Goal: Communication & Community: Answer question/provide support

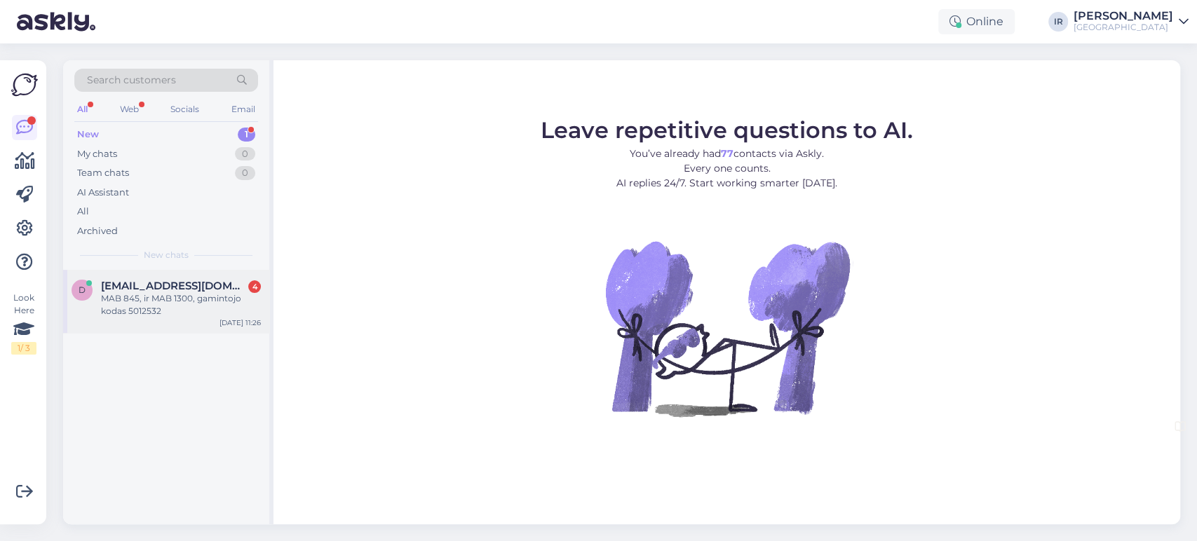
click at [197, 307] on div "MAB 845, ir MAB 1300, gamintojo kodas 5012532" at bounding box center [181, 304] width 160 height 25
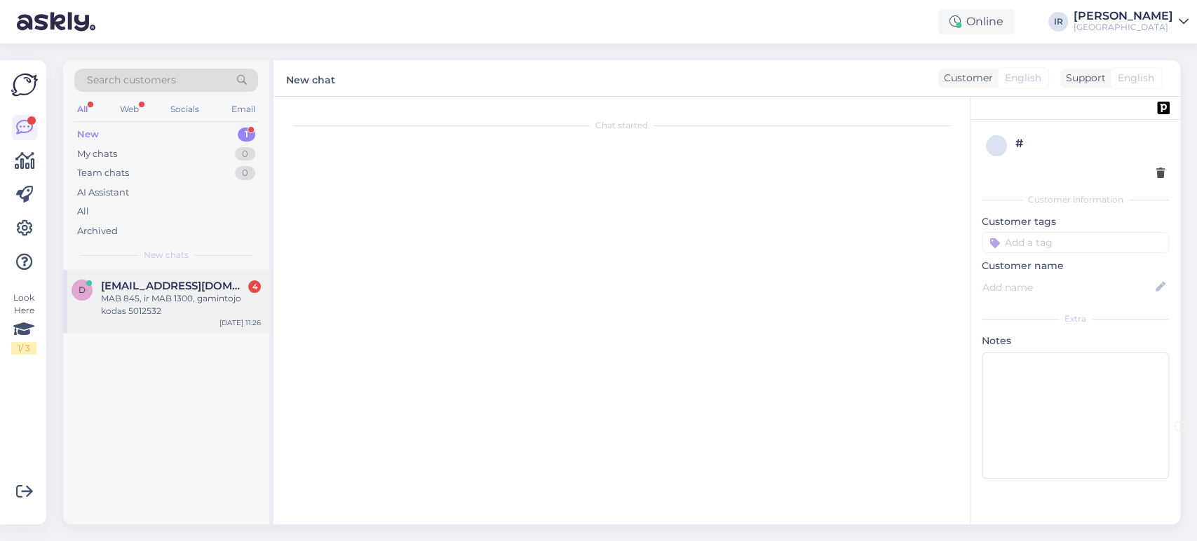
scroll to position [27, 0]
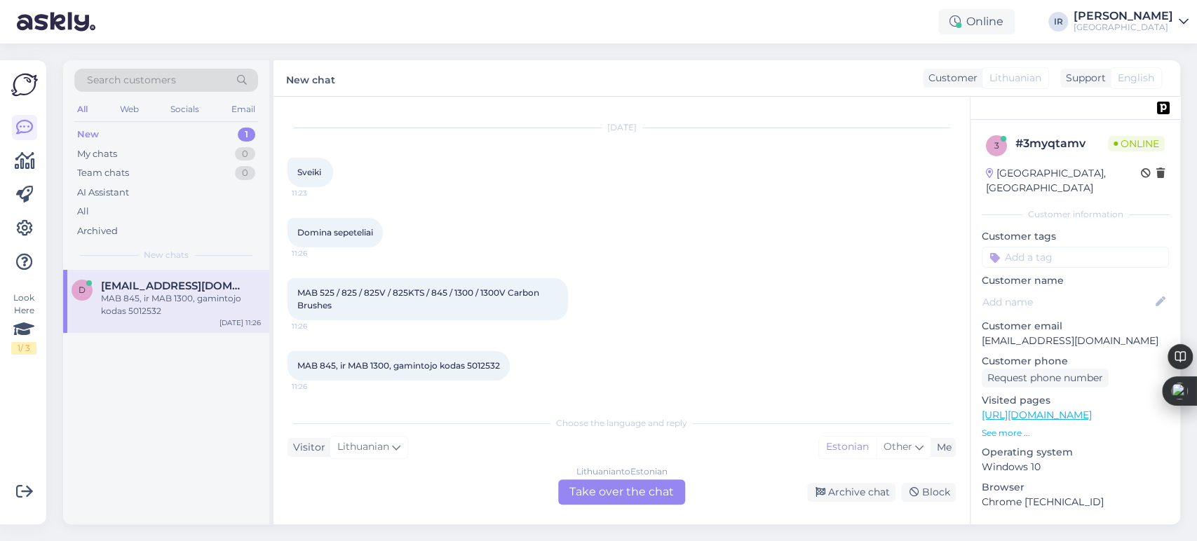
click at [610, 491] on div "Lithuanian to Estonian Take over the chat" at bounding box center [621, 491] width 127 height 25
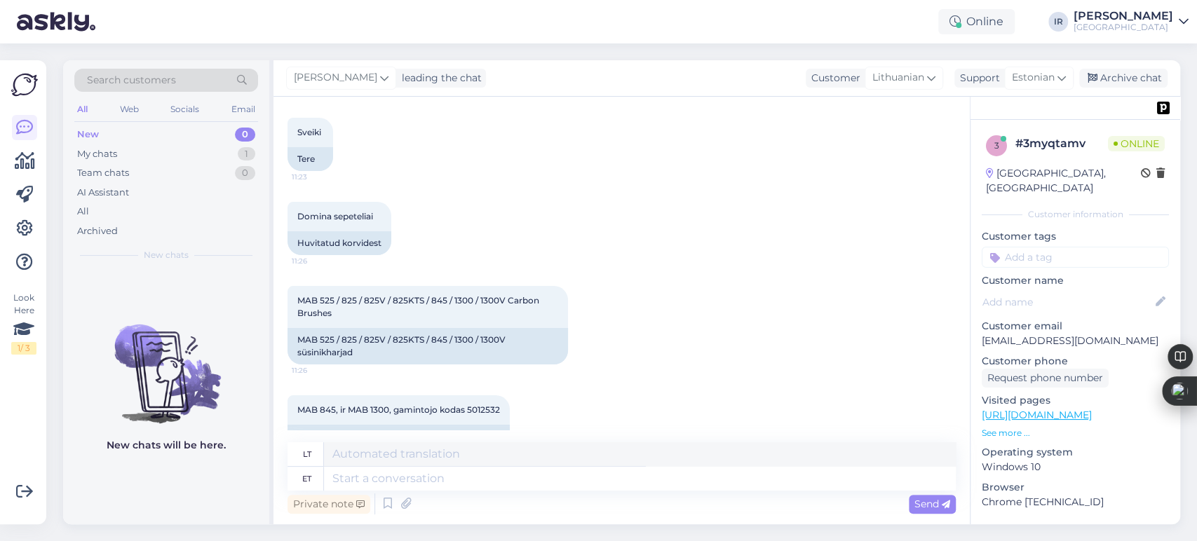
scroll to position [101, 0]
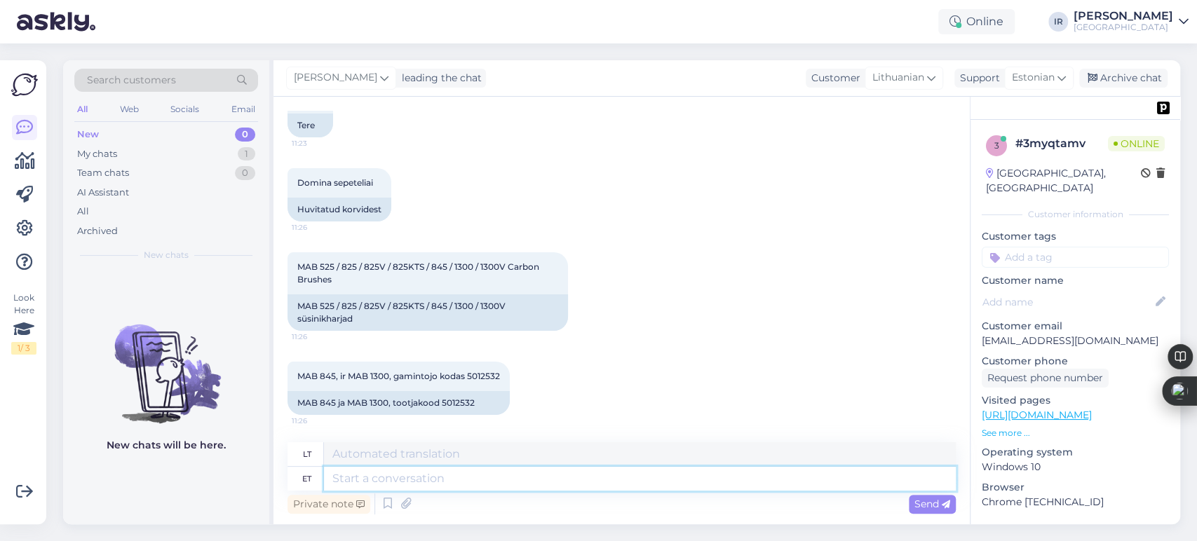
click at [447, 484] on textarea at bounding box center [640, 479] width 632 height 24
click at [1046, 78] on span "Estonian" at bounding box center [1033, 77] width 43 height 15
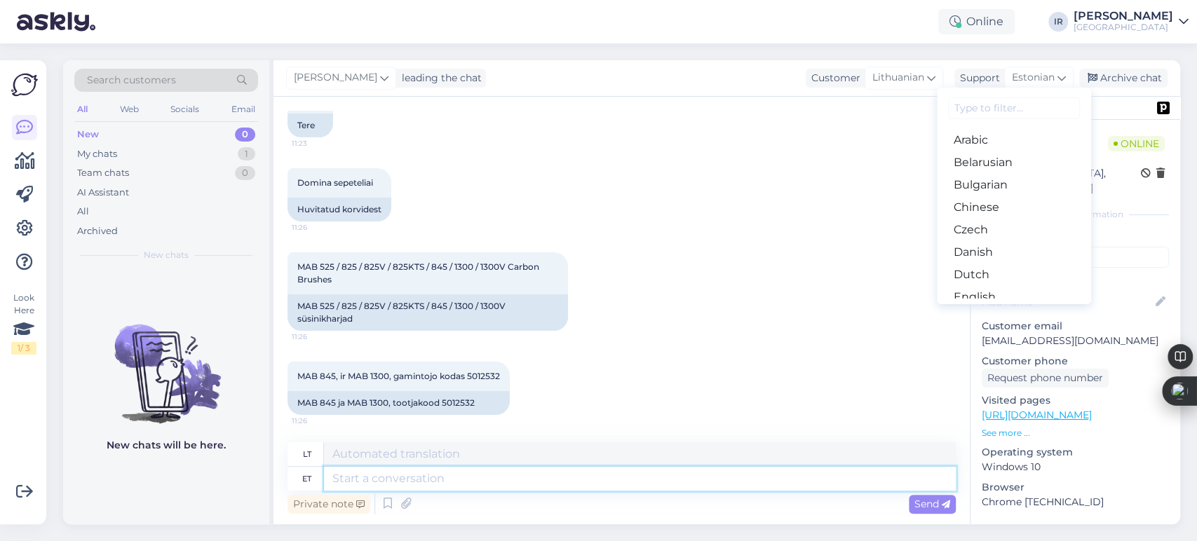
drag, startPoint x: 435, startPoint y: 479, endPoint x: 461, endPoint y: 470, distance: 27.5
click at [435, 479] on textarea at bounding box center [640, 479] width 632 height 24
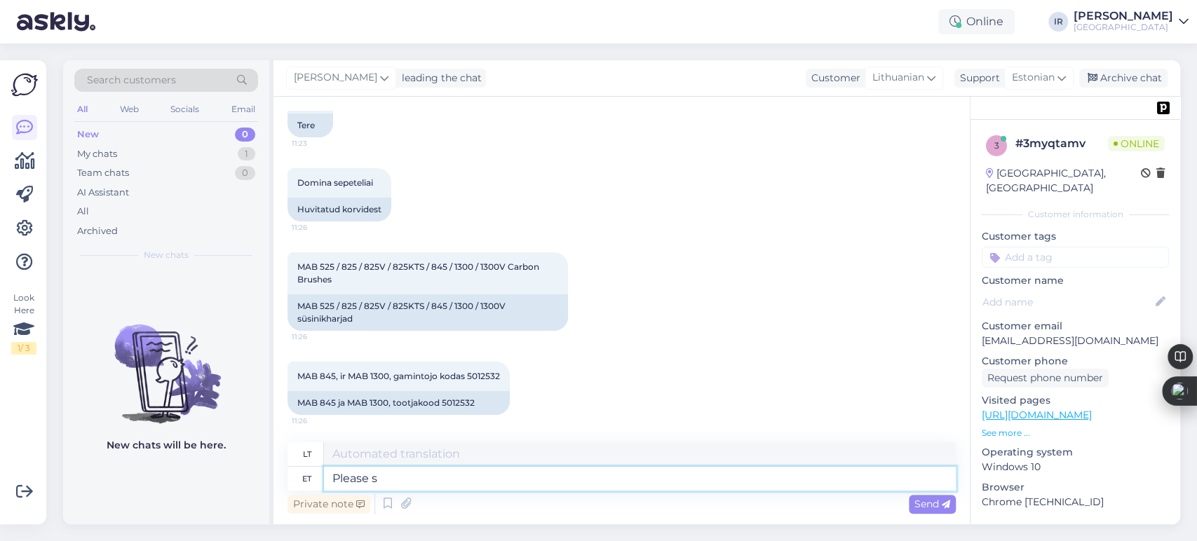
type textarea "Please se"
type textarea "Prašau"
type textarea "Please send e"
type textarea "Prašome atsiųsti el. laišką."
type textarea "Hello,"
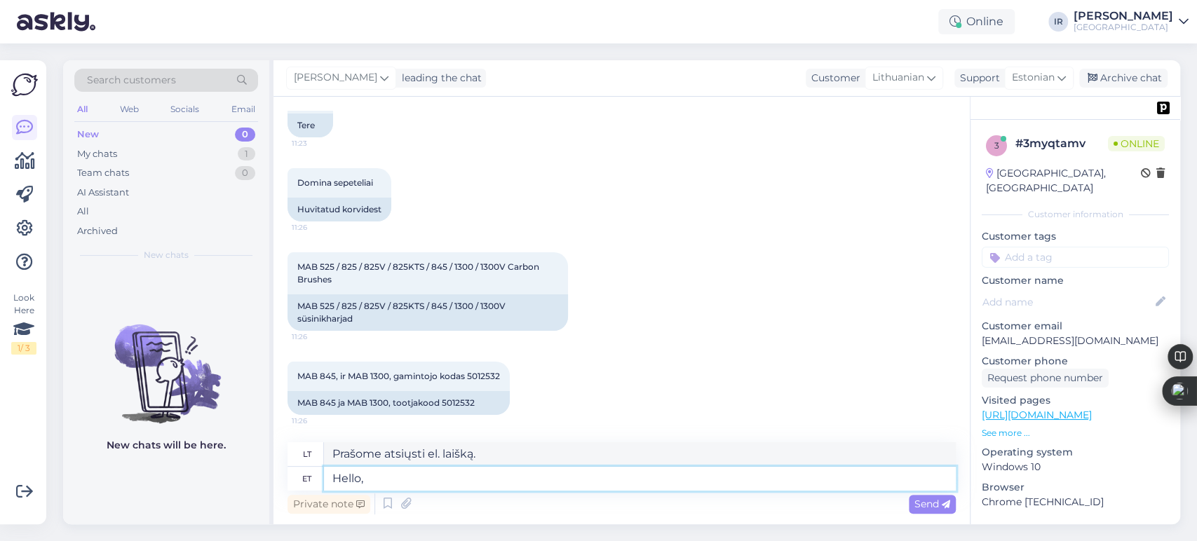
type textarea "Sveiki,"
type textarea "Hello,"
click at [1039, 82] on span "Estonian" at bounding box center [1033, 77] width 43 height 15
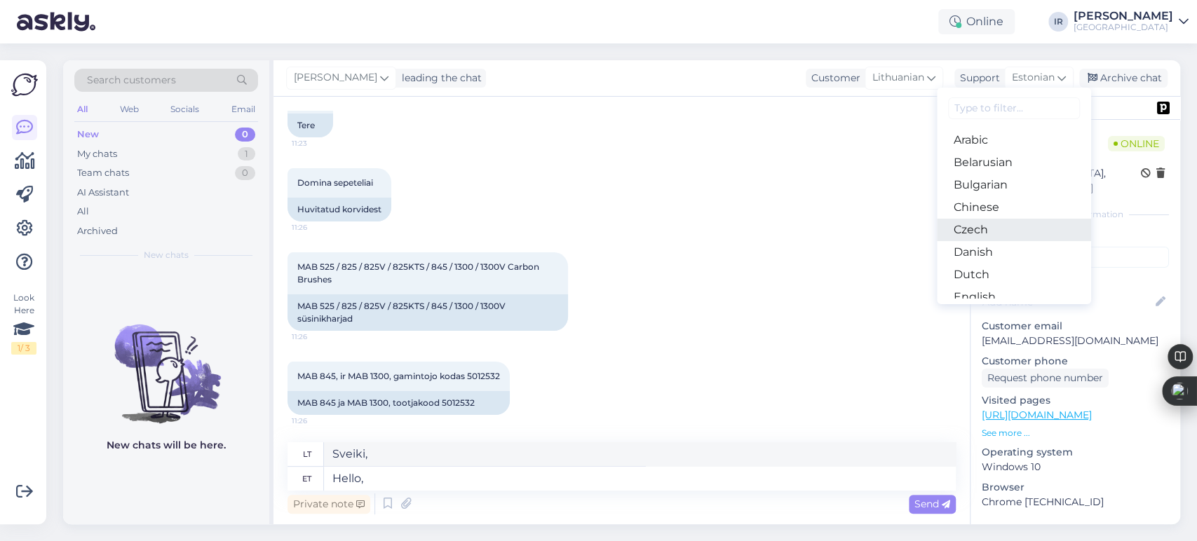
scroll to position [78, 0]
click at [993, 220] on link "English" at bounding box center [1014, 219] width 154 height 22
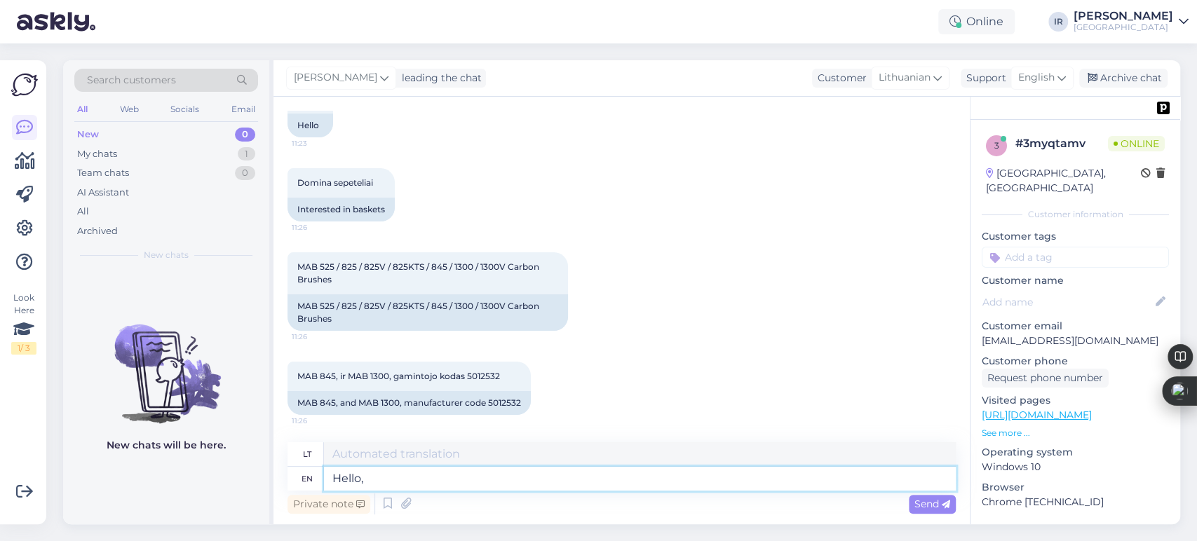
click at [403, 479] on textarea "Hello," at bounding box center [640, 479] width 632 height 24
type textarea "Sveiki,"
type textarea "Hello, please s"
type textarea "Sveiki, prašau"
type textarea "Hello, please send em"
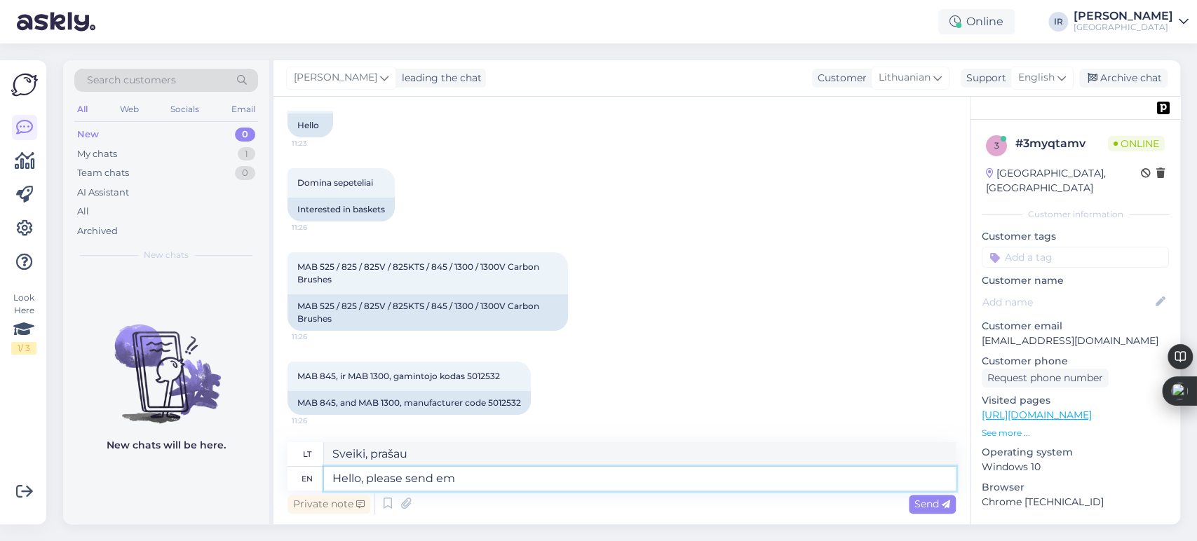
type textarea "Sveiki, prašau atsiųsti"
type textarea "Hello, please send email"
type textarea "Sveiki, prašau atsiųsti el. laišką"
type textarea "Hello, please send email to i"
type textarea "Sveiki, prašau atsiųsti el. laišką adresu"
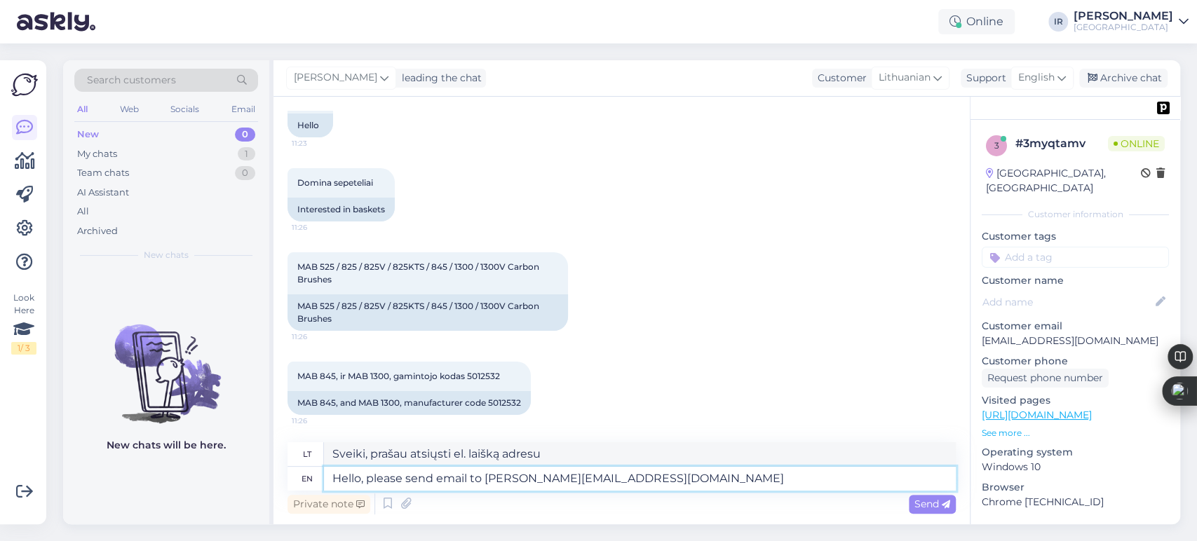
type textarea "Hello, please send email to [PERSON_NAME][EMAIL_ADDRESS][DOMAIN_NAME]"
type textarea "Sveiki, prašome siųsti el. laišką adresu [EMAIL_ADDRESS][DOMAIN_NAME]"
type textarea "Hello, please send email to [PERSON_NAME][EMAIL_ADDRESS][DOMAIN_NAME] with"
type textarea "Sveiki, prašome siųsti el. laišką adresu [EMAIL_ADDRESS][DOMAIN_NAME] su"
type textarea "Hello, please send email to [PERSON_NAME][EMAIL_ADDRESS][DOMAIN_NAME] with your…"
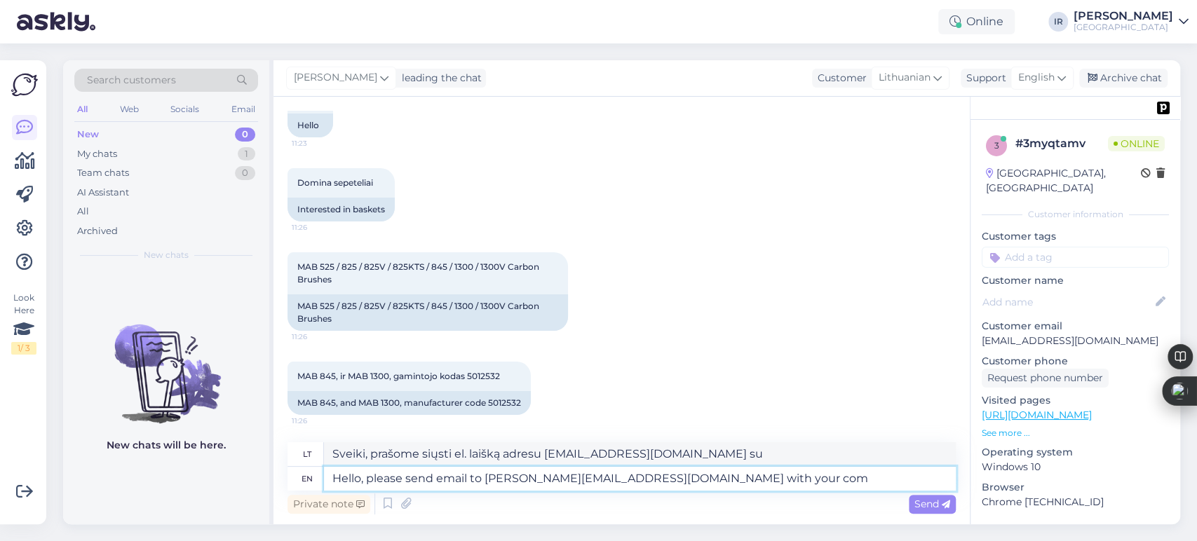
type textarea "Sveiki, prašome siųsti el. laišką adresu [EMAIL_ADDRESS][DOMAIN_NAME] su savo"
type textarea "Hello, please send email to [PERSON_NAME][EMAIL_ADDRESS][DOMAIN_NAME] with your…"
type textarea "Sveiki, prašome siųsti el. laišką adresu [EMAIL_ADDRESS][DOMAIN_NAME] su savo į…"
type textarea "Hello, please send email to [PERSON_NAME][EMAIL_ADDRESS][DOMAIN_NAME] with your…"
type textarea "Sveiki, prašome siųsti el. laišką adresu [EMAIL_ADDRESS][DOMAIN_NAME] su savo į…"
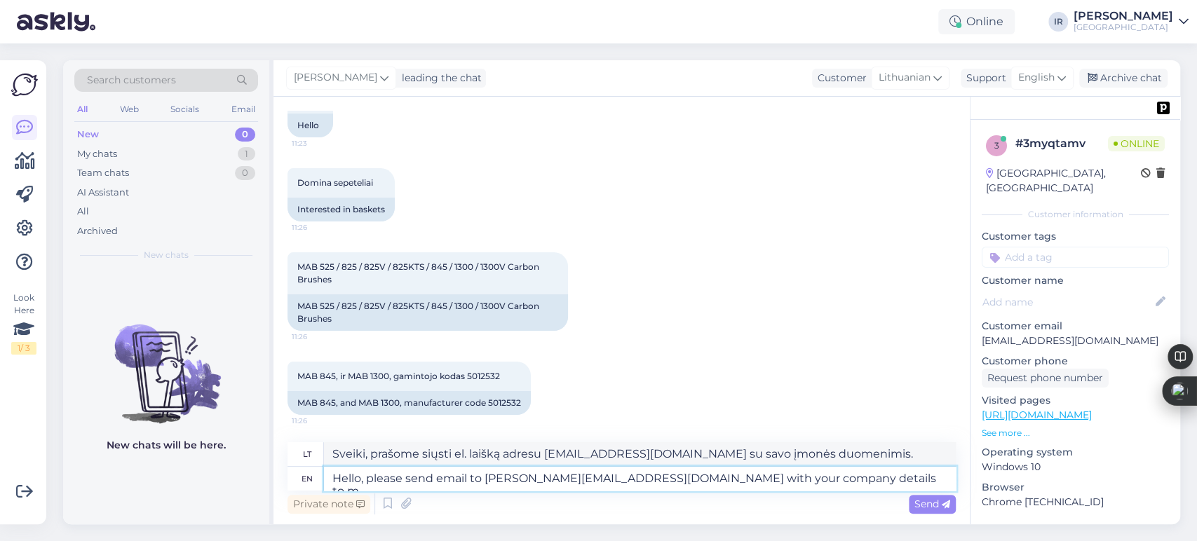
type textarea "Hello, please send email to [PERSON_NAME][EMAIL_ADDRESS][DOMAIN_NAME] with your…"
type textarea "Sveiki, prašome siųsti el. laišką adresu [EMAIL_ADDRESS][DOMAIN_NAME] su savo į…"
type textarea "Hello, please send email to [PERSON_NAME][EMAIL_ADDRESS][DOMAIN_NAME] with your…"
type textarea "Sveiki, prašome atsiųsti el. laišką adresu [EMAIL_ADDRESS][DOMAIN_NAME] su savo…"
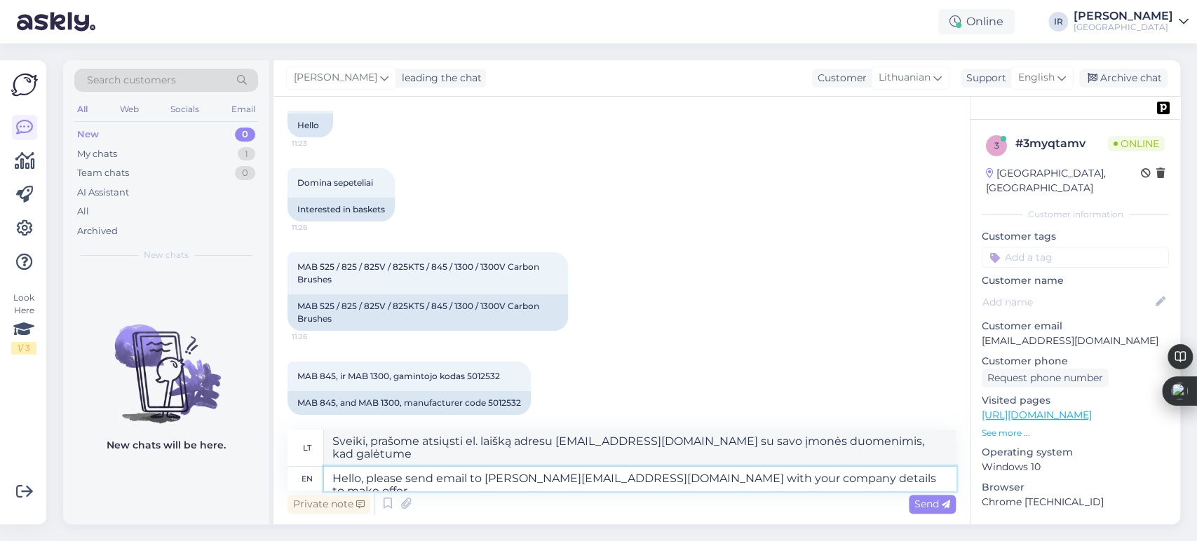
type textarea "Hello, please send email to [PERSON_NAME][EMAIL_ADDRESS][DOMAIN_NAME] with your…"
type textarea "Sveiki, norėdami pateikti pasiūlymą, siųskite el. laišką adresu [EMAIL_ADDRESS]…"
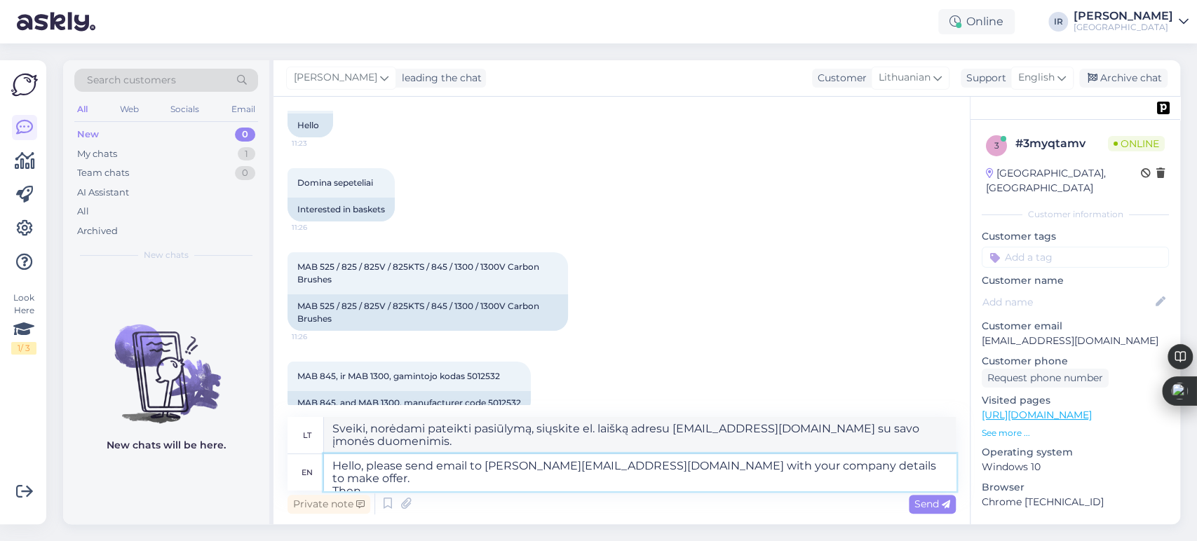
type textarea "Hello, please send email to [PERSON_NAME][EMAIL_ADDRESS][DOMAIN_NAME] with your…"
type textarea "Sveiki, norėdami pateikti pasiūlymą, siųskite el. laišką adresu [EMAIL_ADDRESS]…"
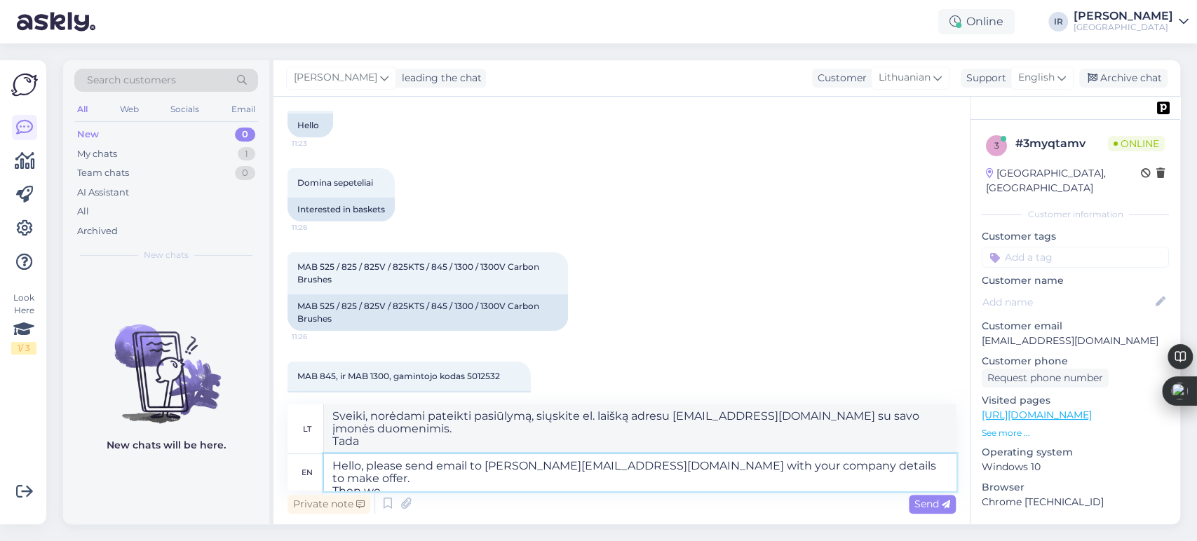
type textarea "Hello, please send email to [PERSON_NAME][EMAIL_ADDRESS][DOMAIN_NAME] with your…"
type textarea "Sveiki, norėdami pateikti pasiūlymą, siųskite el. laišką adresu [EMAIL_ADDRESS]…"
type textarea "Hello, please send email to [PERSON_NAME][EMAIL_ADDRESS][DOMAIN_NAME] with your…"
type textarea "Sveiki, prašome siųsti el. laišką adresu [EMAIL_ADDRESS][DOMAIN_NAME] su savo į…"
type textarea "Hello, please send email to [PERSON_NAME][EMAIL_ADDRESS][DOMAIN_NAME] with your…"
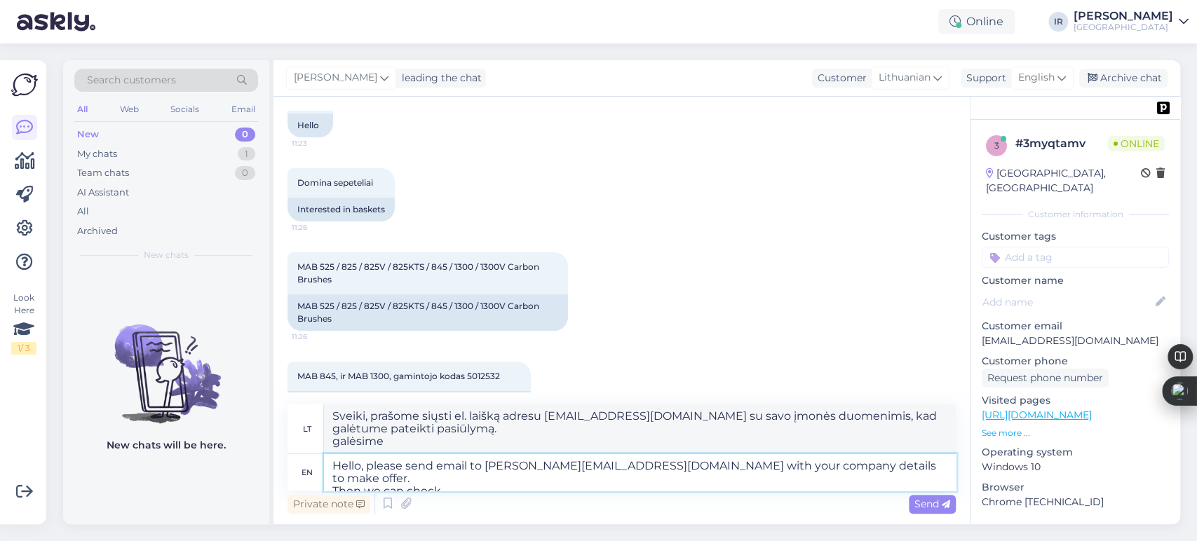
type textarea "Sveiki, prašome siųsti el. laišką adresu [EMAIL_ADDRESS][DOMAIN_NAME] su savo į…"
type textarea "Hello, please send email to [PERSON_NAME][EMAIL_ADDRESS][DOMAIN_NAME] with your…"
type textarea "Sveiki, prašome siųsti el. laišką adresu [EMAIL_ADDRESS][DOMAIN_NAME] su savo į…"
type textarea "Hello, please send email to [PERSON_NAME][EMAIL_ADDRESS][DOMAIN_NAME] with your…"
type textarea "Sveiki, prašome siųsti el. laišką adresu [EMAIL_ADDRESS][DOMAIN_NAME] su savo į…"
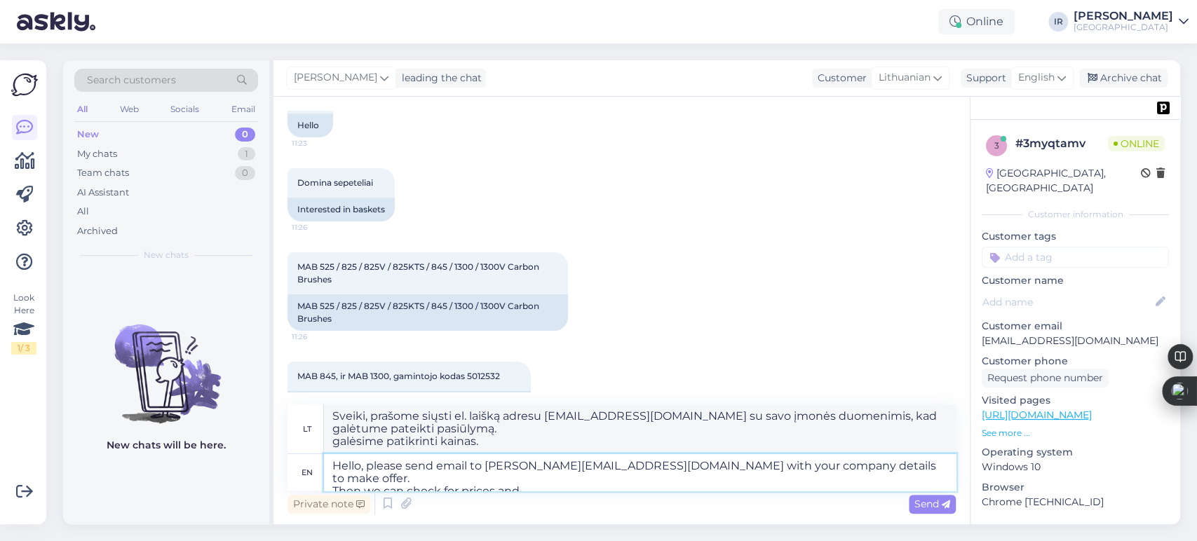
type textarea "Hello, please send email to [PERSON_NAME][EMAIL_ADDRESS][DOMAIN_NAME] with your…"
type textarea "Sveiki, prašome siųsti el. laišką adresu [EMAIL_ADDRESS][DOMAIN_NAME] su savo į…"
type textarea "Hello, please send email to [PERSON_NAME][EMAIL_ADDRESS][DOMAIN_NAME] with your…"
type textarea "Sveiki, prašome siųsti el. laišką adresu [EMAIL_ADDRESS][DOMAIN_NAME] su savo į…"
type textarea "Hello, please send email to [PERSON_NAME][EMAIL_ADDRESS][DOMAIN_NAME] with your…"
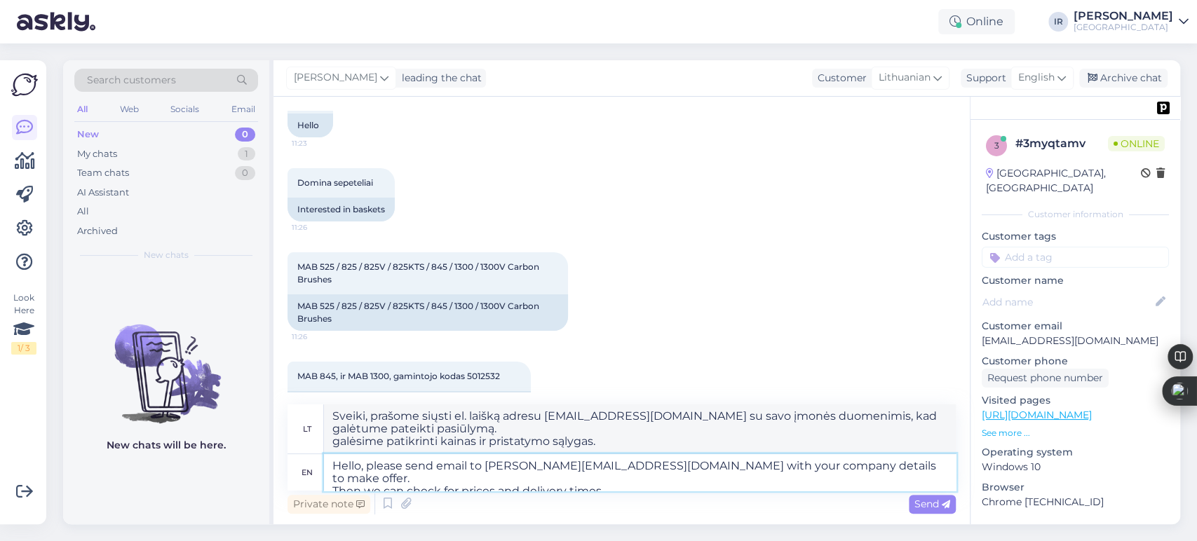
type textarea "Sveiki, norėdami pateikti pasiūlymą, siųskite el. laišką adresu [EMAIL_ADDRESS]…"
type textarea "Hello, please send email to [PERSON_NAME][EMAIL_ADDRESS][DOMAIN_NAME] with your…"
type textarea "Sveiki, prašome siųsti el. laišką adresu [EMAIL_ADDRESS][DOMAIN_NAME] su savo į…"
type textarea "Hello, please send email to [PERSON_NAME][EMAIL_ADDRESS][DOMAIN_NAME] with your…"
type textarea "Sveiki, prašome siųsti el. laišką adresu [EMAIL_ADDRESS][DOMAIN_NAME] su savo į…"
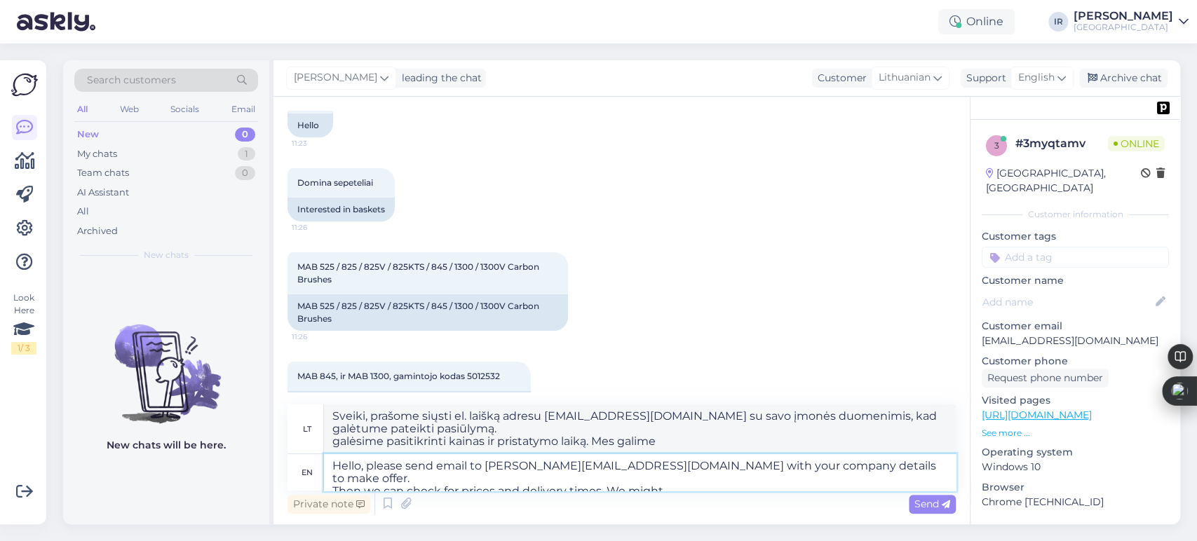
type textarea "Hello, please send email to [PERSON_NAME][EMAIL_ADDRESS][DOMAIN_NAME] with your…"
type textarea "Sveiki, prašome siųsti el. laišką adresu [EMAIL_ADDRESS][DOMAIN_NAME] su savo į…"
type textarea "Hello, please send email to [PERSON_NAME][EMAIL_ADDRESS][DOMAIN_NAME] with your…"
type textarea "Sveiki, prašome siųsti el. laišką adresu [EMAIL_ADDRESS][DOMAIN_NAME] su savo į…"
type textarea "Hello, please send email to [PERSON_NAME][EMAIL_ADDRESS][DOMAIN_NAME] with your…"
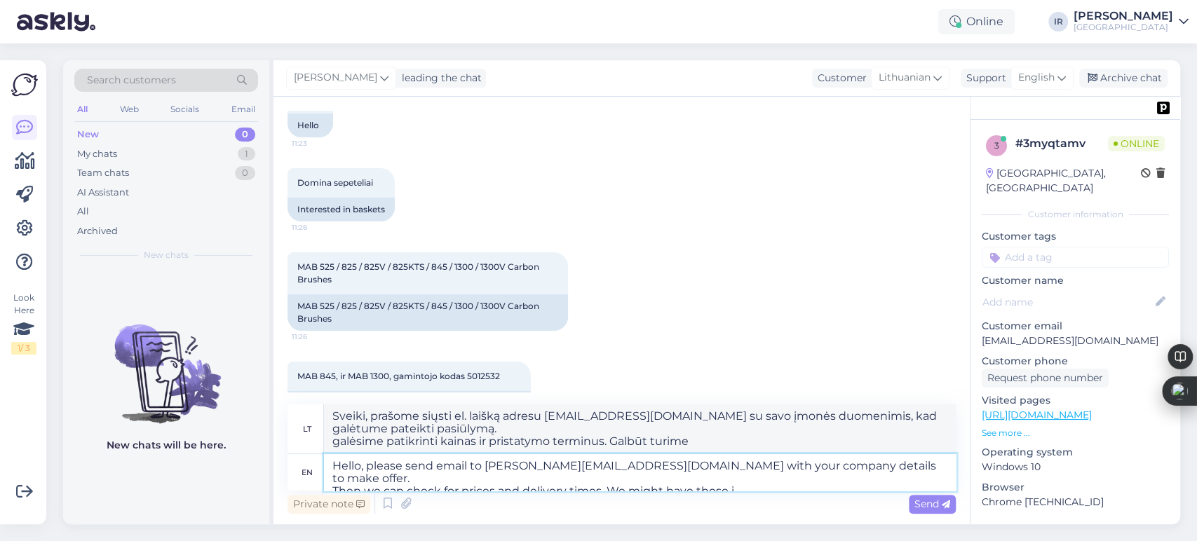
type textarea "Sveiki, prašome siųsti el. laišką adresu [EMAIL_ADDRESS][DOMAIN_NAME] su savo į…"
type textarea "Hello, please send email to [PERSON_NAME][EMAIL_ADDRESS][DOMAIN_NAME] with your…"
type textarea "Sveiki, prašome siųsti el. laišką adresu [EMAIL_ADDRESS][DOMAIN_NAME] su savo į…"
type textarea "Hello, please send email to [PERSON_NAME][EMAIL_ADDRESS][DOMAIN_NAME] with your…"
type textarea "Sveiki, norėdami pateikti pasiūlymą, siųskite el. laišką adresu [EMAIL_ADDRESS]…"
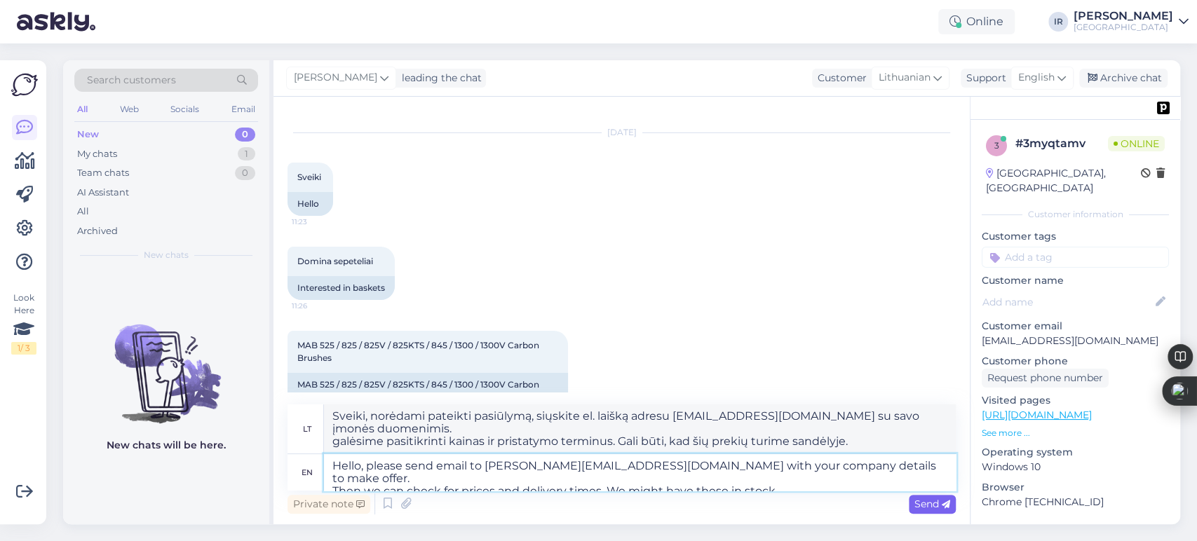
type textarea "Hello, please send email to [PERSON_NAME][EMAIL_ADDRESS][DOMAIN_NAME] with your…"
click at [923, 503] on span "Send" at bounding box center [932, 504] width 36 height 13
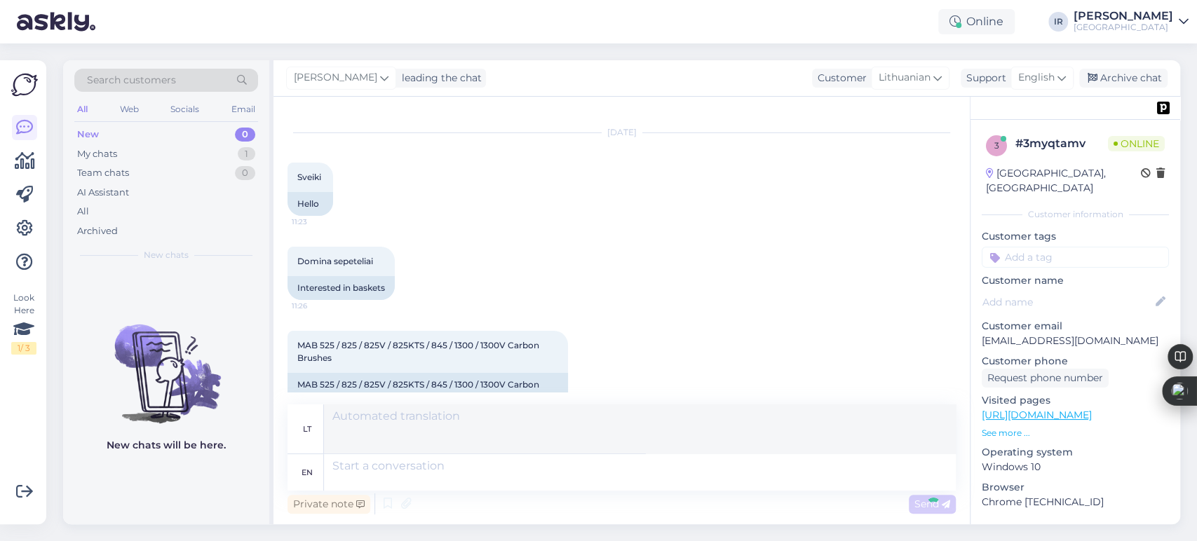
scroll to position [261, 0]
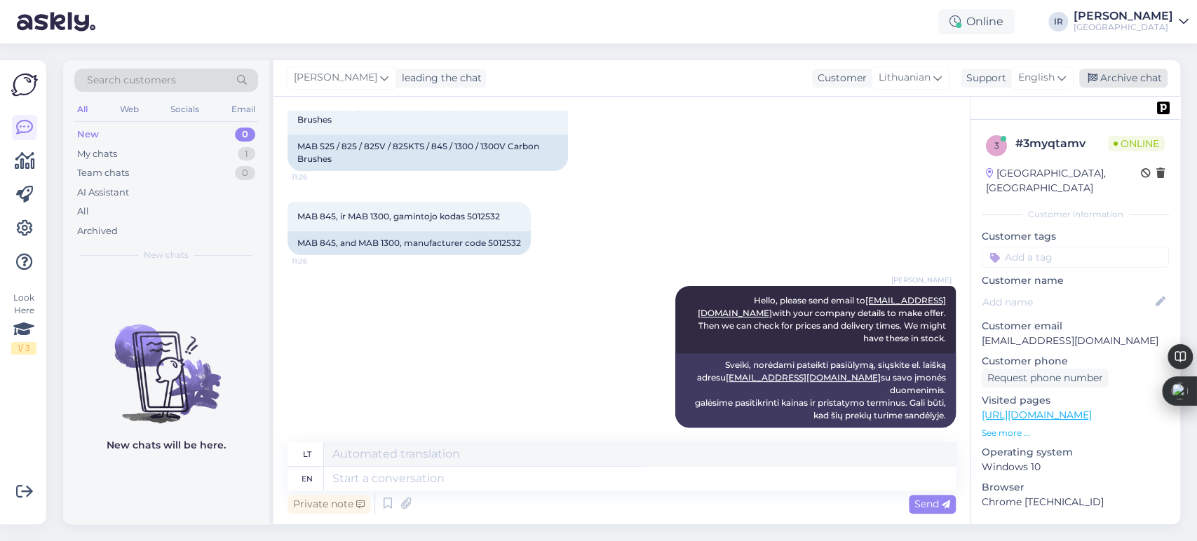
click at [1126, 78] on div "Archive chat" at bounding box center [1123, 78] width 88 height 19
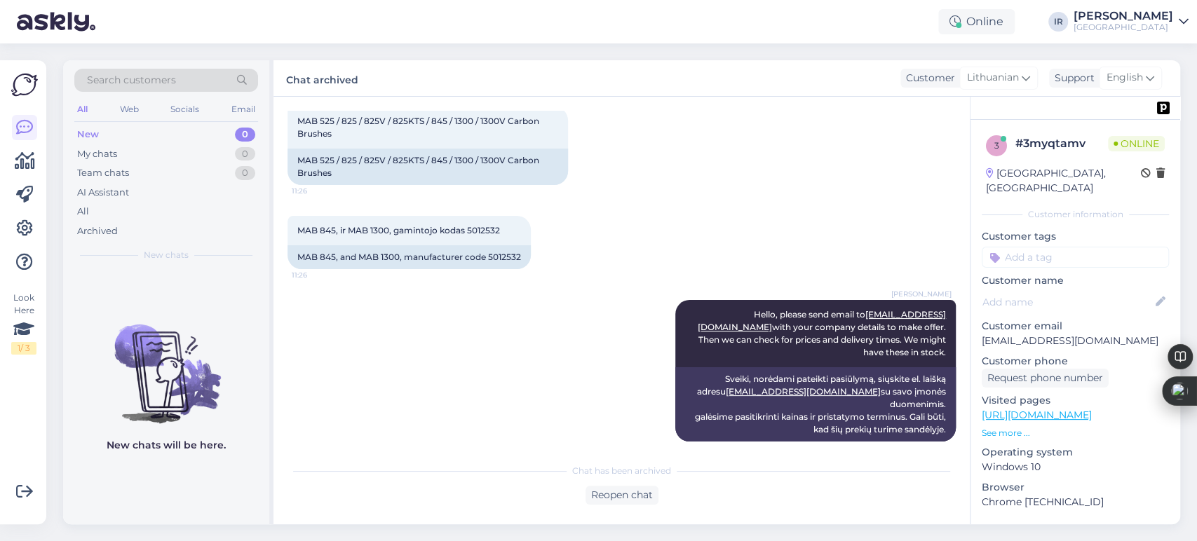
click at [1121, 13] on div "[PERSON_NAME]" at bounding box center [1123, 16] width 100 height 11
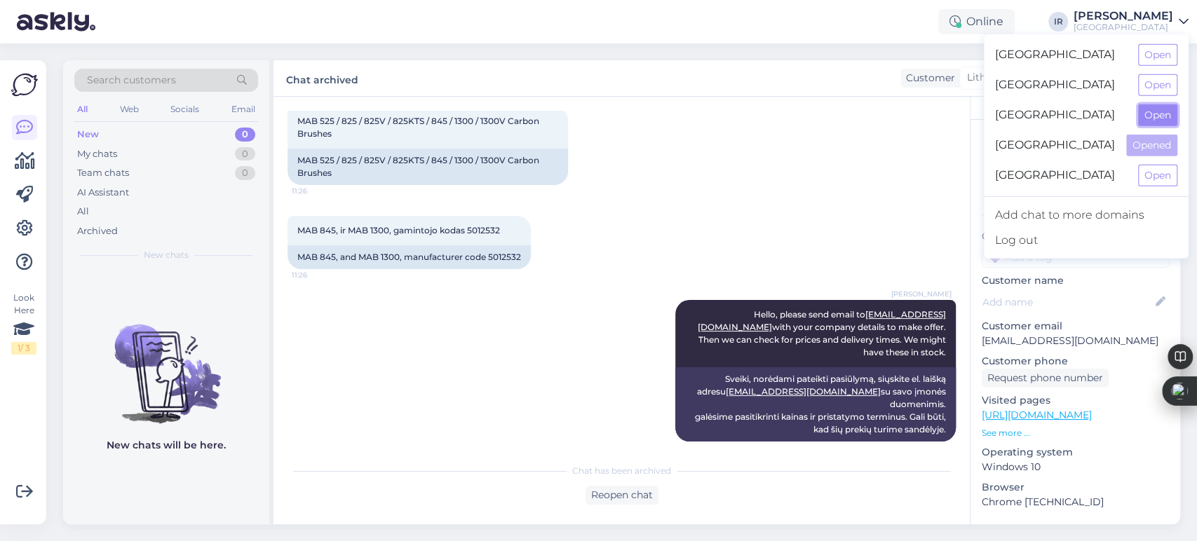
click at [1150, 116] on button "Open" at bounding box center [1157, 115] width 39 height 22
